Goal: Task Accomplishment & Management: Use online tool/utility

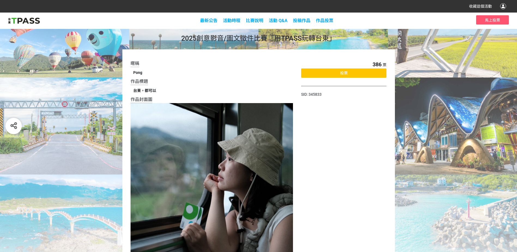
click at [327, 74] on div "投票" at bounding box center [343, 72] width 85 height 9
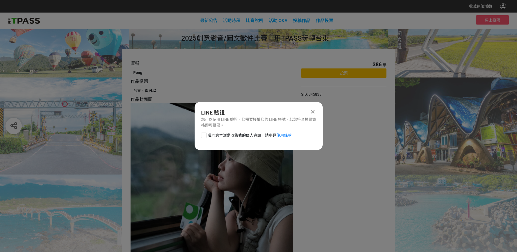
click at [205, 136] on div at bounding box center [203, 135] width 5 height 5
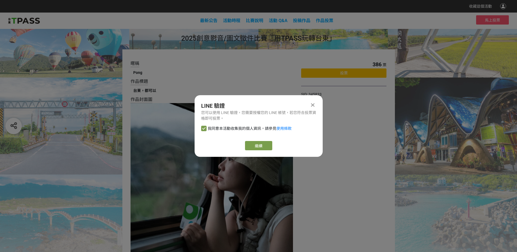
checkbox input "true"
click at [266, 142] on button "繼續" at bounding box center [258, 145] width 27 height 9
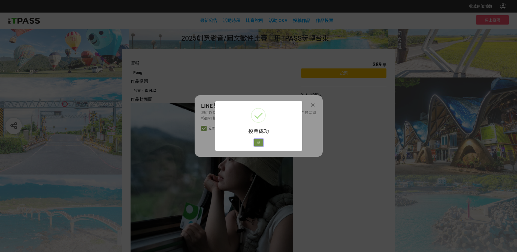
click at [261, 140] on button "好" at bounding box center [258, 143] width 9 height 8
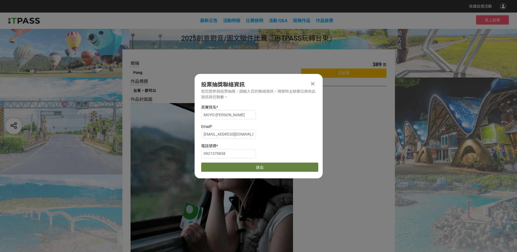
click at [264, 168] on button "送出" at bounding box center [259, 167] width 117 height 9
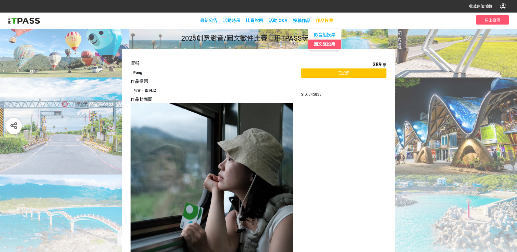
click at [332, 46] on span "圖文組投票" at bounding box center [325, 43] width 22 height 5
select select "13139"
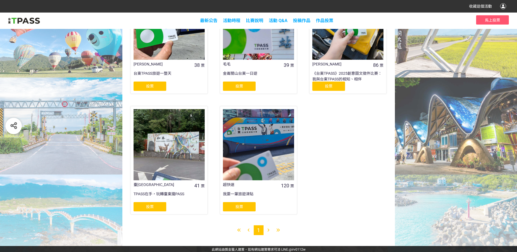
scroll to position [266, 0]
